Goal: Task Accomplishment & Management: Manage account settings

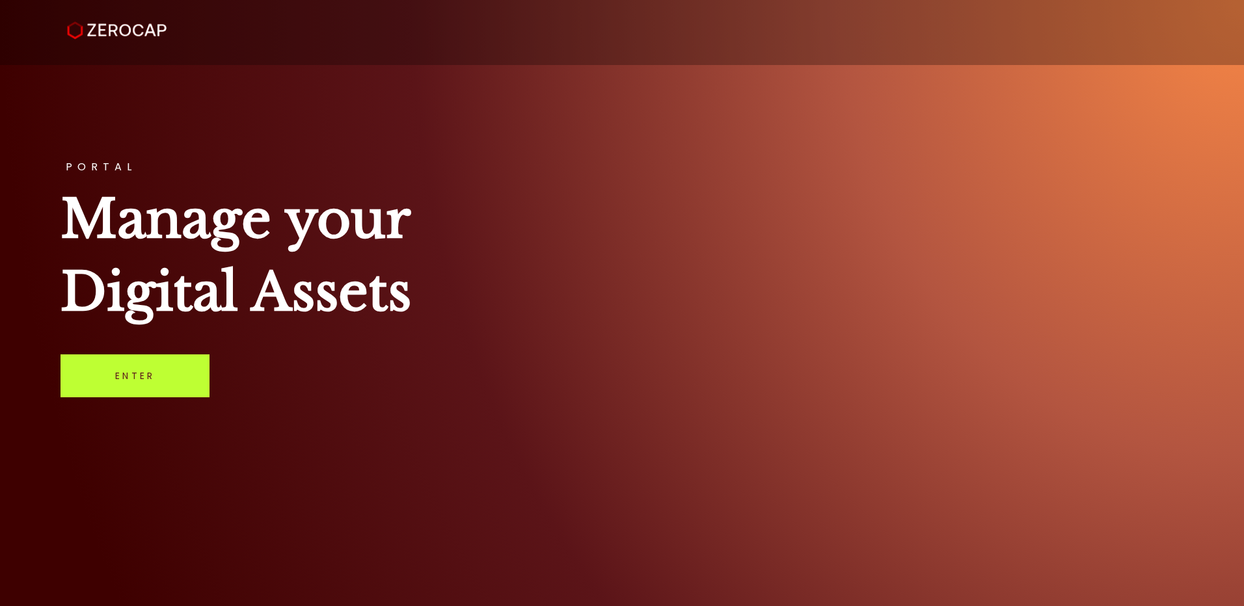
click at [146, 373] on link "Enter" at bounding box center [134, 375] width 149 height 43
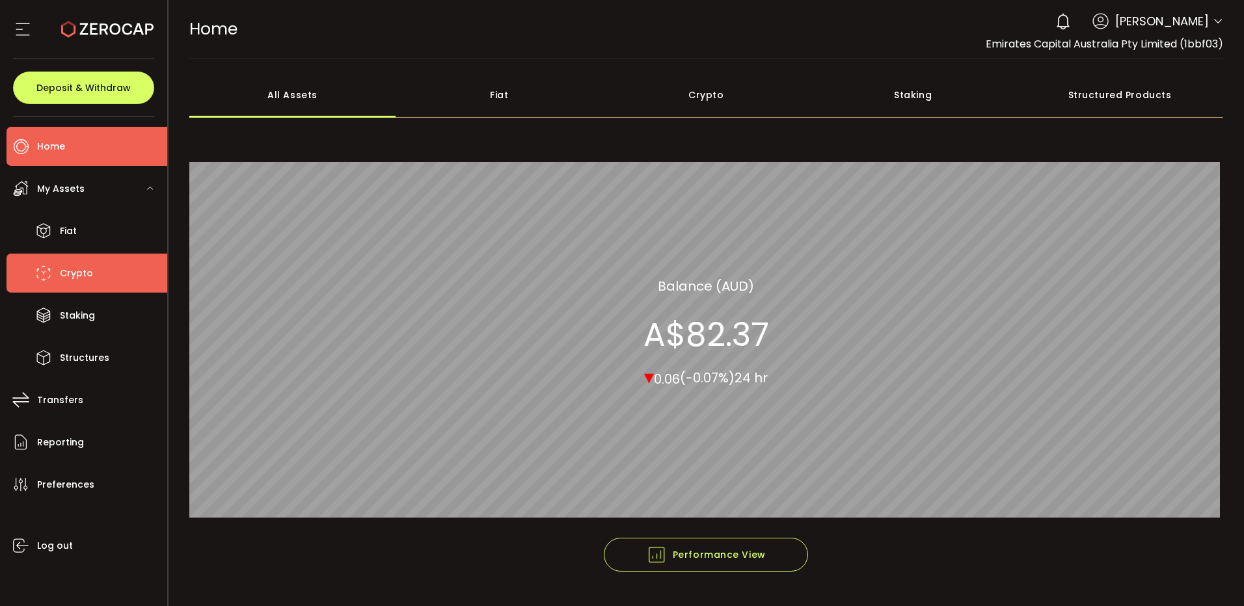
click at [72, 278] on span "Crypto" at bounding box center [76, 273] width 33 height 19
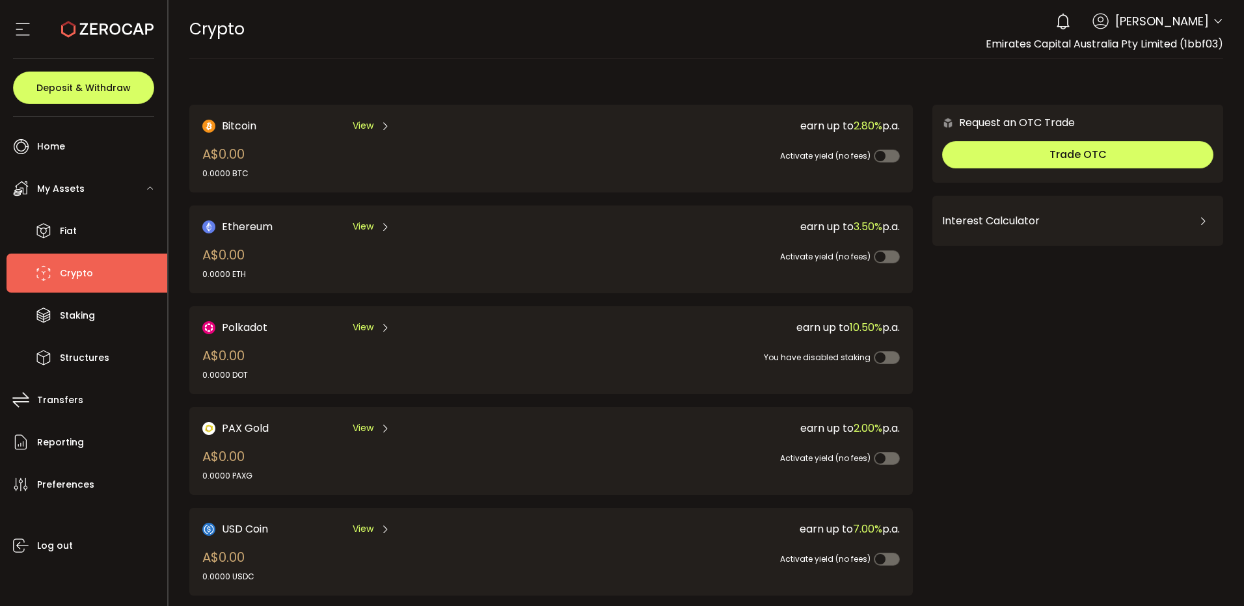
click at [1200, 27] on span "Brian Silvia" at bounding box center [1162, 21] width 94 height 18
click at [1207, 25] on div "0 Brian Silvia Account Emirates Capital Australia Pty Limited (1bbf03) Preferen…" at bounding box center [1135, 21] width 174 height 29
click at [1213, 22] on icon at bounding box center [1217, 21] width 10 height 10
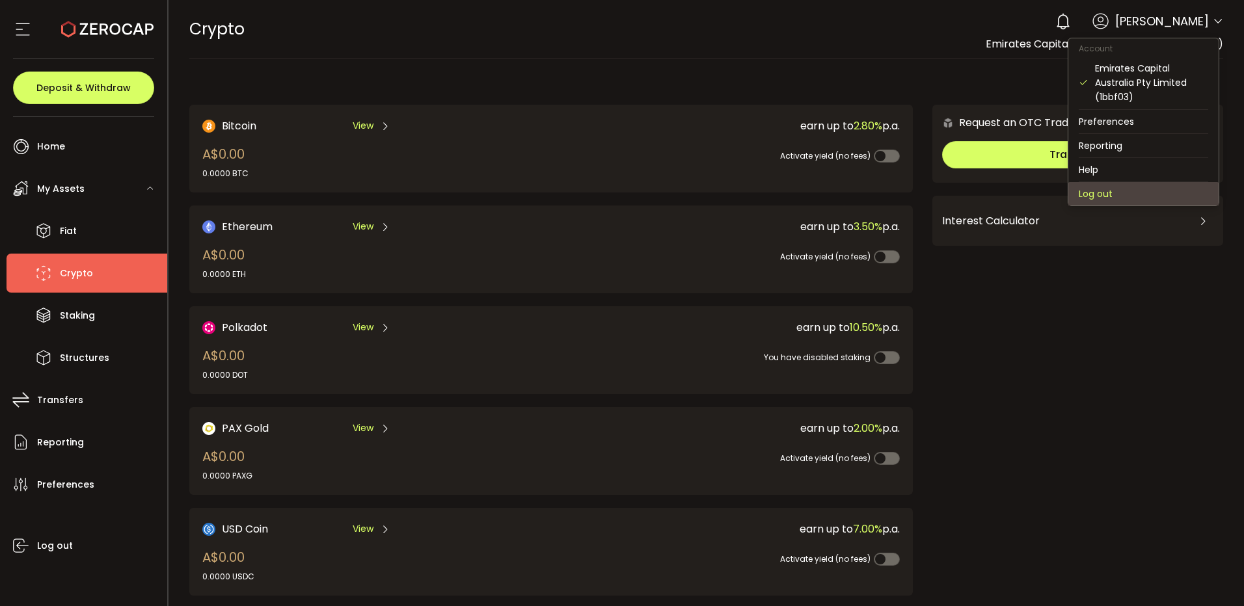
click at [1120, 187] on li "Log out" at bounding box center [1143, 193] width 150 height 23
